Goal: Transaction & Acquisition: Purchase product/service

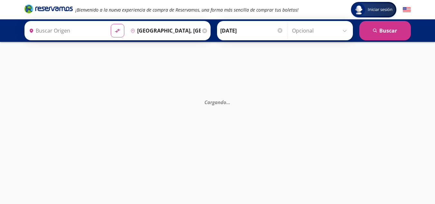
type input "[PERSON_NAME] de Querétaro, [GEOGRAPHIC_DATA]"
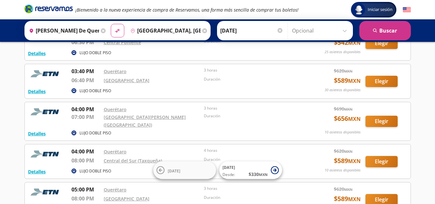
scroll to position [356, 0]
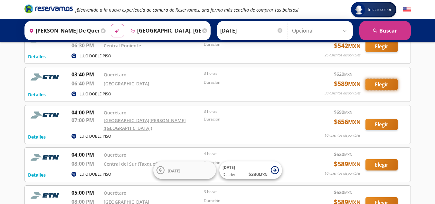
click at [383, 81] on button "Elegir" at bounding box center [382, 84] width 32 height 11
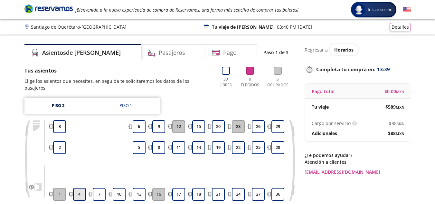
click at [80, 188] on button "4" at bounding box center [79, 194] width 13 height 13
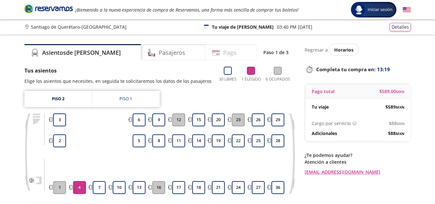
click at [223, 52] on h4 "Pago" at bounding box center [230, 52] width 14 height 9
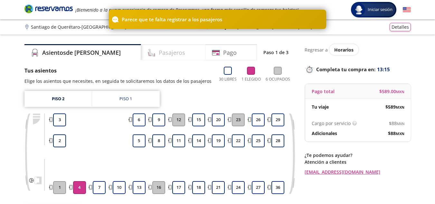
click at [159, 53] on h4 "Pasajeros" at bounding box center [172, 52] width 26 height 9
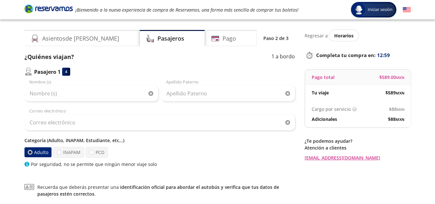
scroll to position [10, 0]
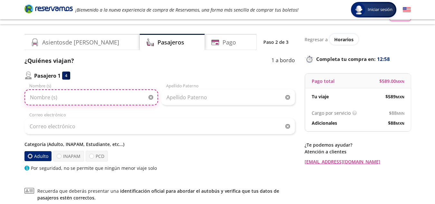
click at [51, 97] on input "Nombre (s)" at bounding box center [91, 97] width 134 height 16
type input "a"
type input "[PERSON_NAME]"
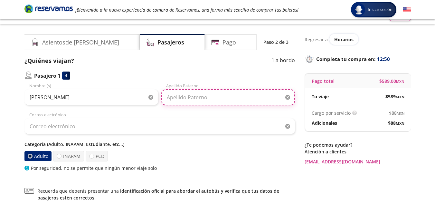
click at [179, 96] on input "Apellido Paterno" at bounding box center [228, 97] width 134 height 16
type input "REYES"
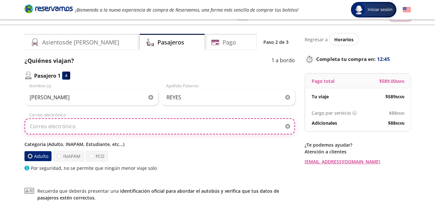
click at [67, 129] on input "Correo electrónico" at bounding box center [159, 126] width 271 height 16
type input "[EMAIL_ADDRESS][DOMAIN_NAME]"
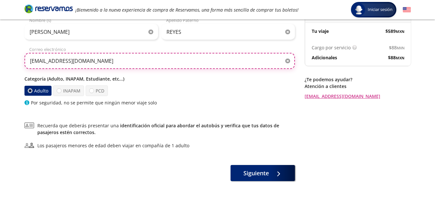
scroll to position [78, 0]
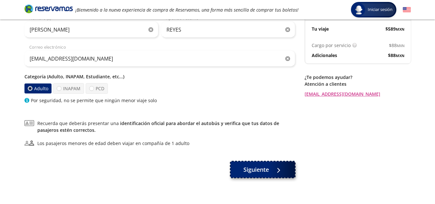
click at [262, 176] on button "Siguiente" at bounding box center [263, 169] width 64 height 16
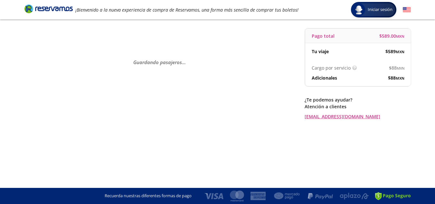
scroll to position [0, 0]
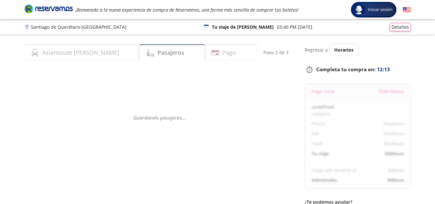
select select "MX"
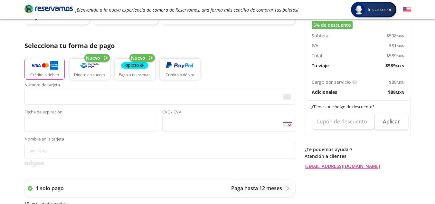
scroll to position [124, 0]
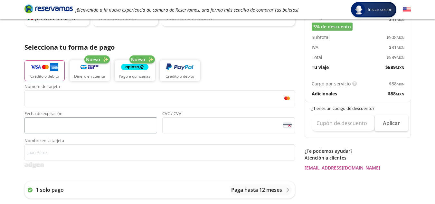
click at [27, 125] on iframe "<p>Your browser does not support iframes.</p>" at bounding box center [90, 125] width 127 height 12
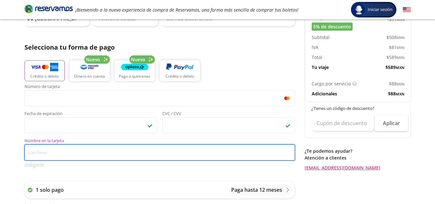
click at [43, 157] on input "Nombre en la tarjeta" at bounding box center [159, 152] width 271 height 16
type input "[PERSON_NAME]"
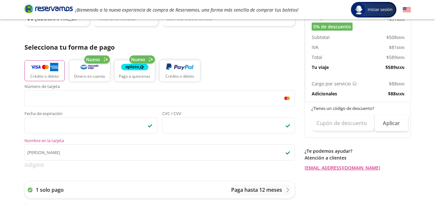
click at [187, 179] on div "1 solo pago Paga hasta 12 meses * Bancos participantes : HSBC, Banorte, BanRegi…" at bounding box center [159, 205] width 271 height 60
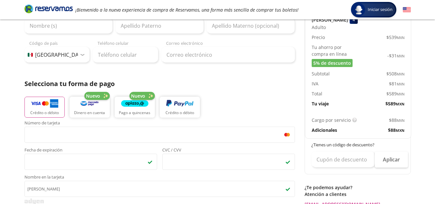
scroll to position [86, 0]
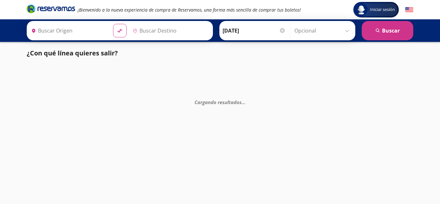
type input "[PERSON_NAME] de Querétaro, [GEOGRAPHIC_DATA]"
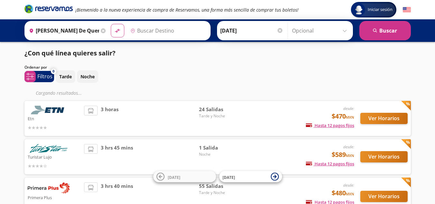
type input "[GEOGRAPHIC_DATA], [GEOGRAPHIC_DATA]"
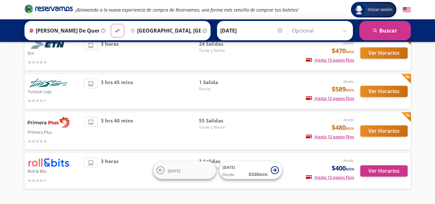
scroll to position [51, 0]
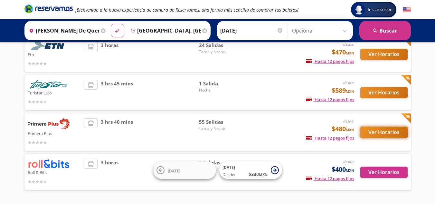
click at [382, 130] on button "Ver Horarios" at bounding box center [384, 132] width 47 height 11
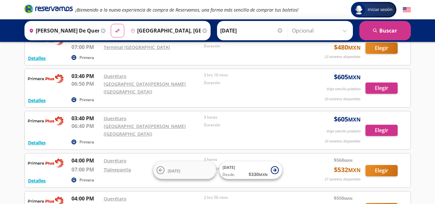
scroll to position [722, 0]
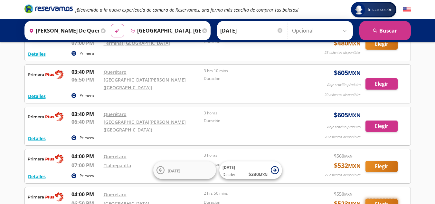
click at [383, 199] on button "Elegir" at bounding box center [382, 204] width 32 height 11
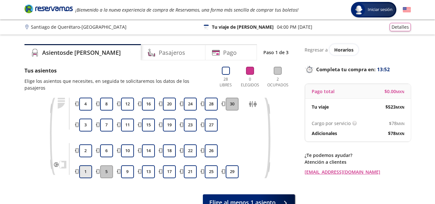
click at [83, 165] on button "1" at bounding box center [85, 171] width 13 height 13
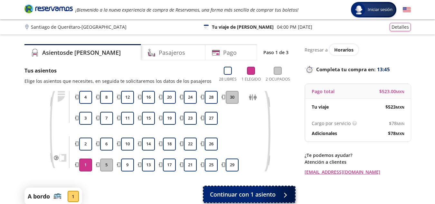
click at [268, 194] on span "Continuar con 1 asiento" at bounding box center [243, 194] width 66 height 9
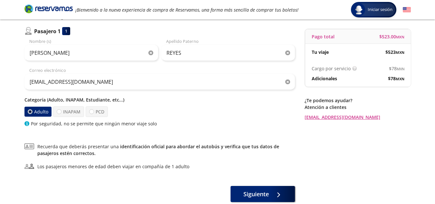
scroll to position [56, 0]
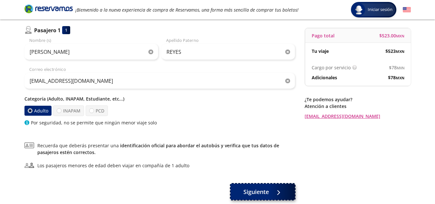
click at [263, 191] on span "Siguiente" at bounding box center [256, 192] width 25 height 9
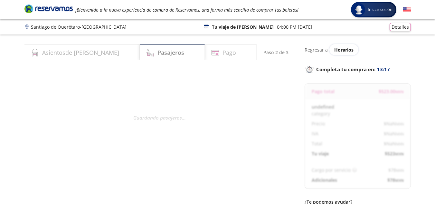
select select "MX"
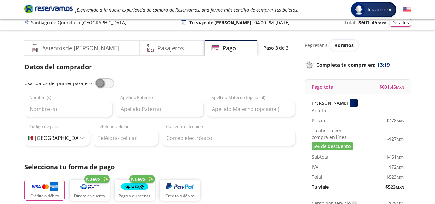
scroll to position [1, 0]
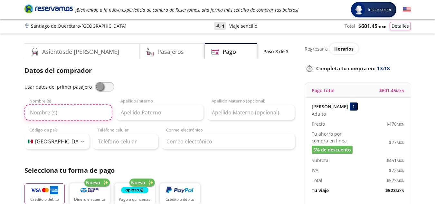
click at [56, 114] on input "Nombre (s)" at bounding box center [68, 112] width 88 height 16
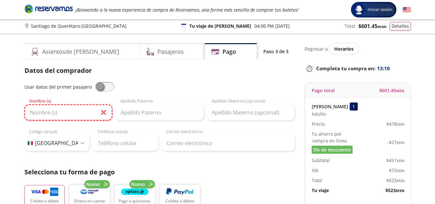
type input "a"
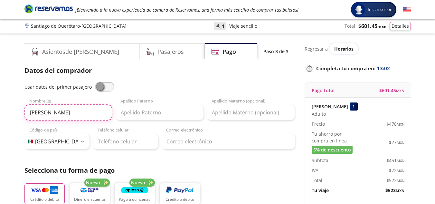
type input "[PERSON_NAME]"
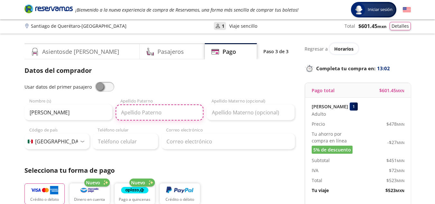
click at [152, 117] on input "Apellido Paterno" at bounding box center [160, 112] width 88 height 16
type input "Reyes"
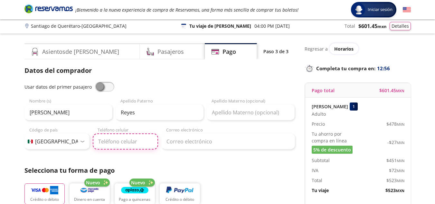
click at [114, 144] on input "Teléfono celular" at bounding box center [125, 141] width 65 height 16
type input "55 4598 6529"
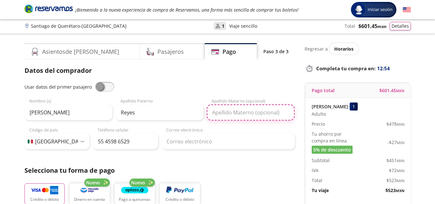
type input "SITE"
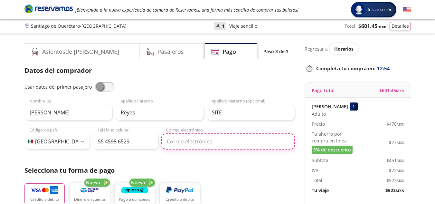
type input "[EMAIL_ADDRESS][DOMAIN_NAME]"
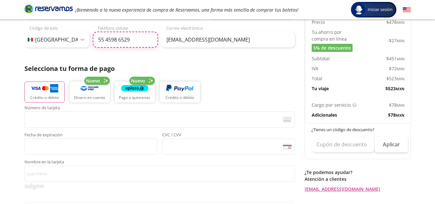
scroll to position [114, 0]
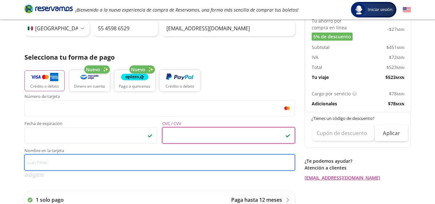
click at [101, 162] on input "Nombre en la tarjeta" at bounding box center [159, 162] width 271 height 16
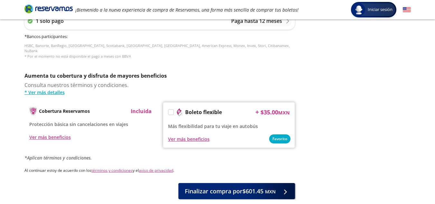
scroll to position [294, 0]
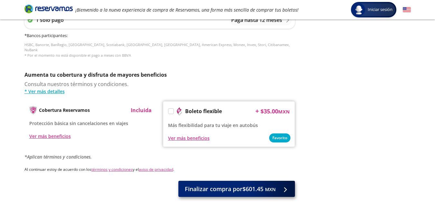
type input "[PERSON_NAME]"
click at [247, 185] on span "Finalizar compra por $601.45 MXN" at bounding box center [230, 189] width 91 height 9
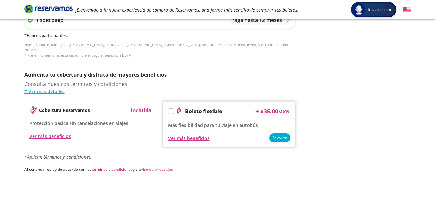
scroll to position [0, 0]
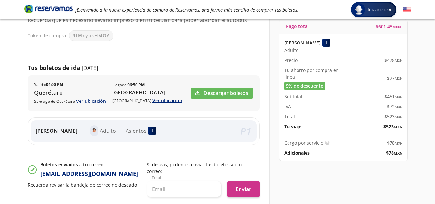
scroll to position [66, 0]
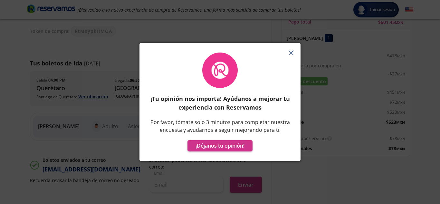
click at [291, 53] on icon "button" at bounding box center [291, 52] width 5 height 5
